Goal: Find specific page/section: Find specific page/section

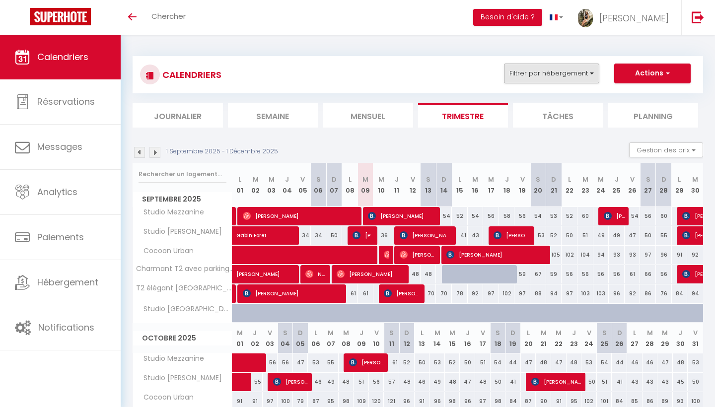
click at [569, 71] on button "Filtrer par hébergement" at bounding box center [551, 74] width 95 height 20
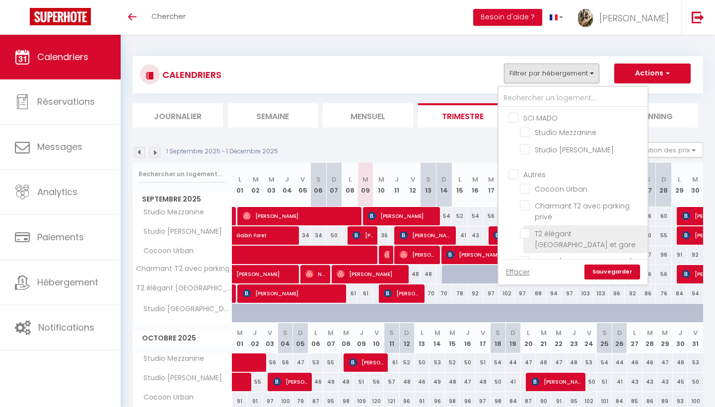
click at [522, 231] on input "T2 élégant [GEOGRAPHIC_DATA] et gare" at bounding box center [582, 234] width 124 height 10
checkbox input "true"
checkbox input "false"
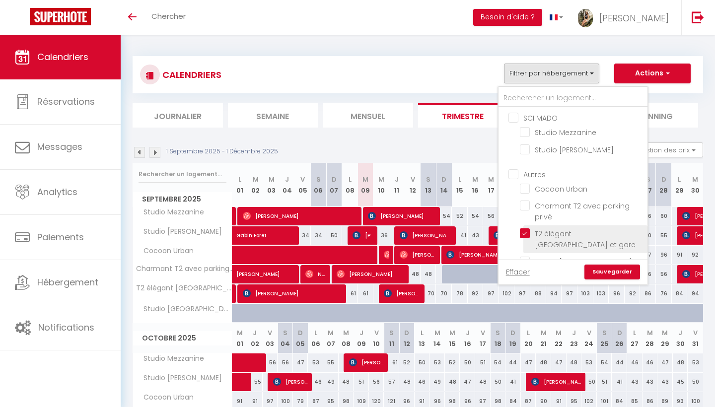
checkbox input "false"
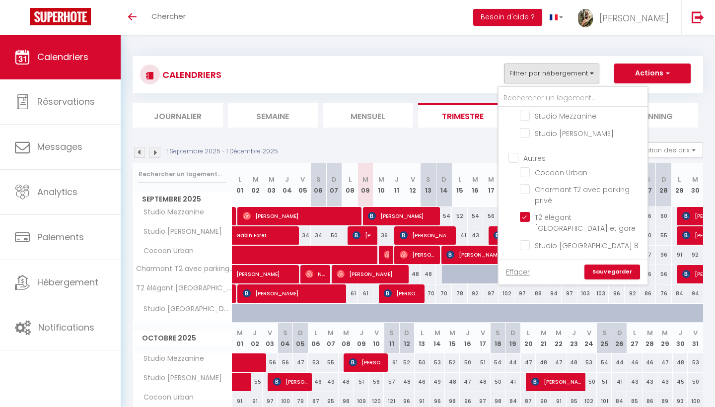
scroll to position [16, 0]
click at [523, 189] on input "Charmant T2 avec parking privé" at bounding box center [582, 190] width 124 height 10
checkbox input "true"
checkbox input "false"
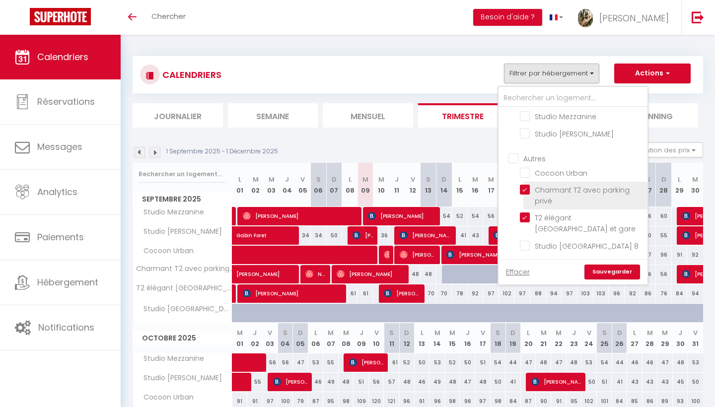
checkbox input "false"
click at [527, 189] on input "Charmant T2 avec parking privé" at bounding box center [582, 190] width 124 height 10
checkbox input "false"
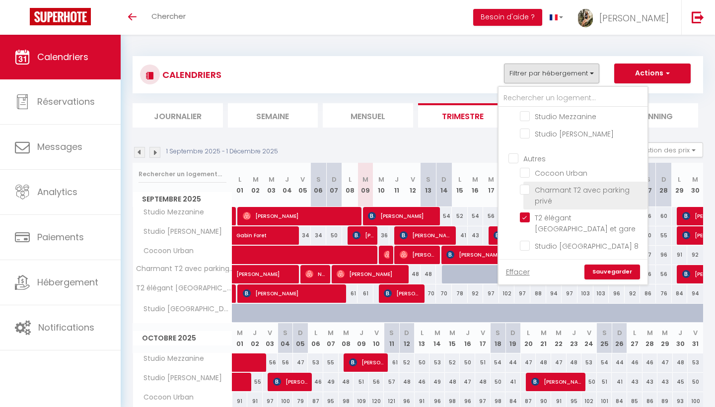
checkbox input "false"
click at [608, 267] on link "Sauvegarder" at bounding box center [613, 272] width 56 height 15
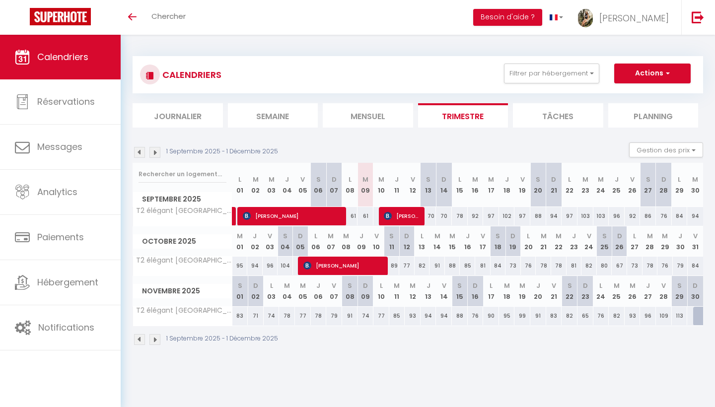
click at [143, 151] on img at bounding box center [139, 152] width 11 height 11
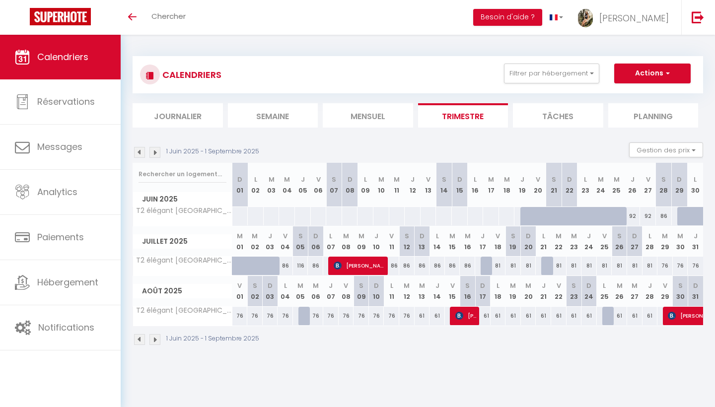
click at [143, 151] on img at bounding box center [139, 152] width 11 height 11
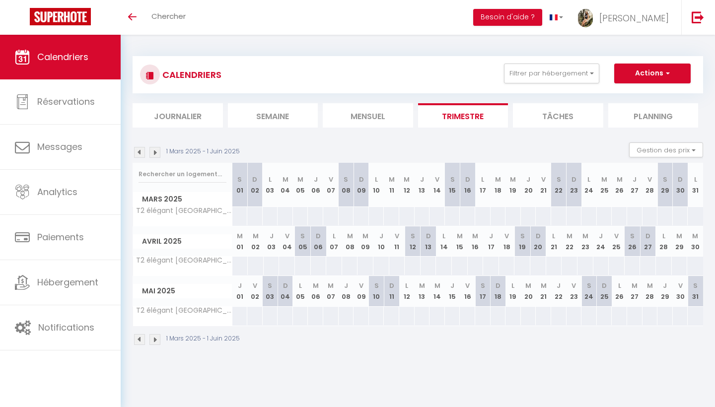
click at [158, 153] on img at bounding box center [155, 152] width 11 height 11
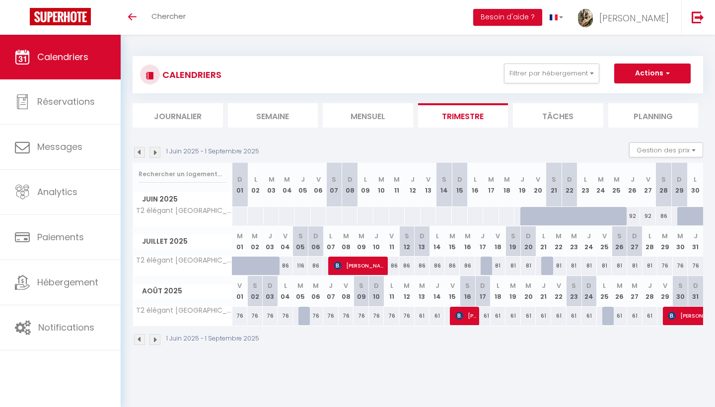
scroll to position [0, 0]
